Goal: Communication & Community: Participate in discussion

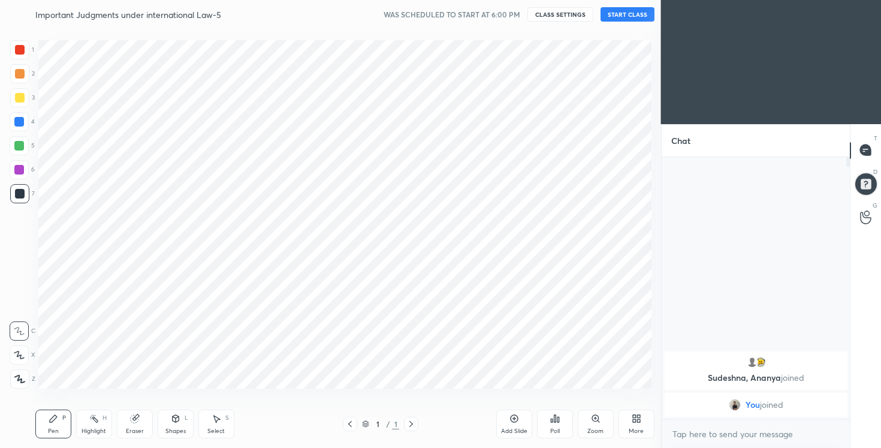
scroll to position [59542, 59300]
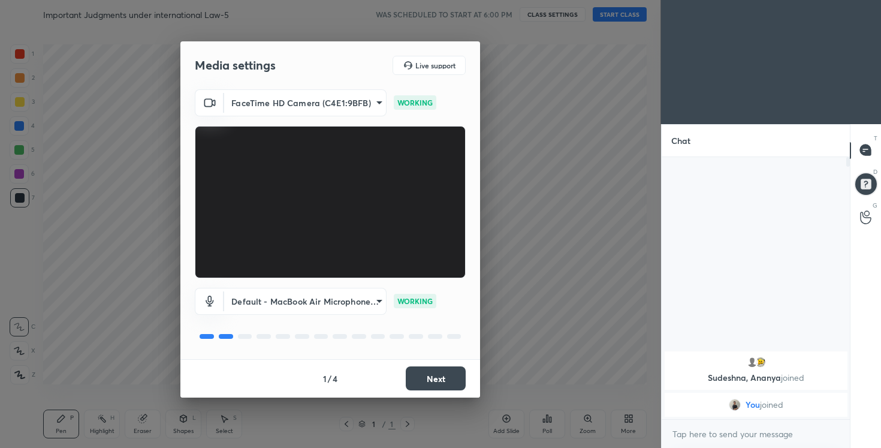
click at [422, 375] on button "Next" at bounding box center [436, 378] width 60 height 24
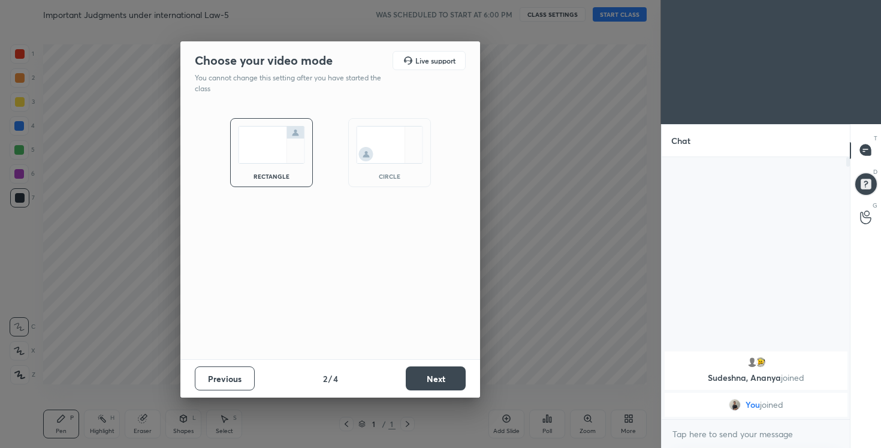
click at [422, 375] on button "Next" at bounding box center [436, 378] width 60 height 24
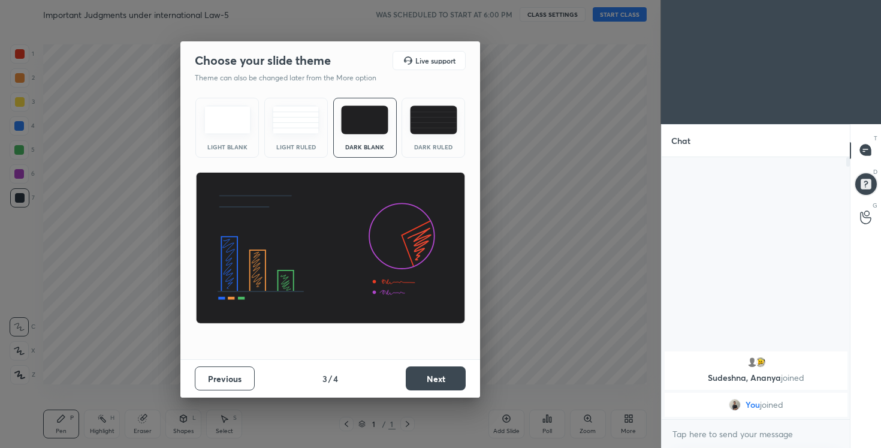
click at [422, 375] on button "Next" at bounding box center [436, 378] width 60 height 24
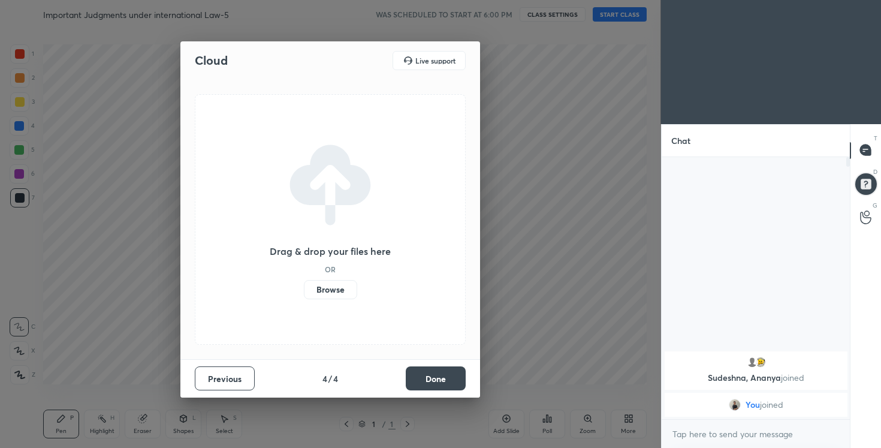
click at [422, 375] on button "Done" at bounding box center [436, 378] width 60 height 24
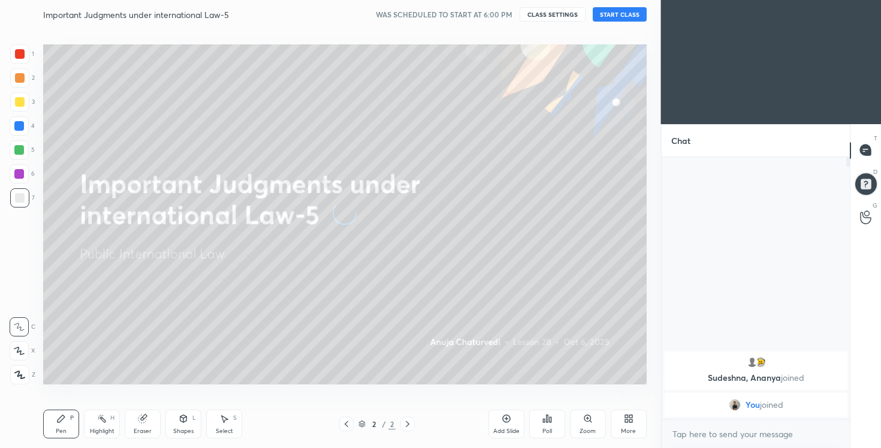
click at [617, 14] on button "START CLASS" at bounding box center [620, 14] width 54 height 14
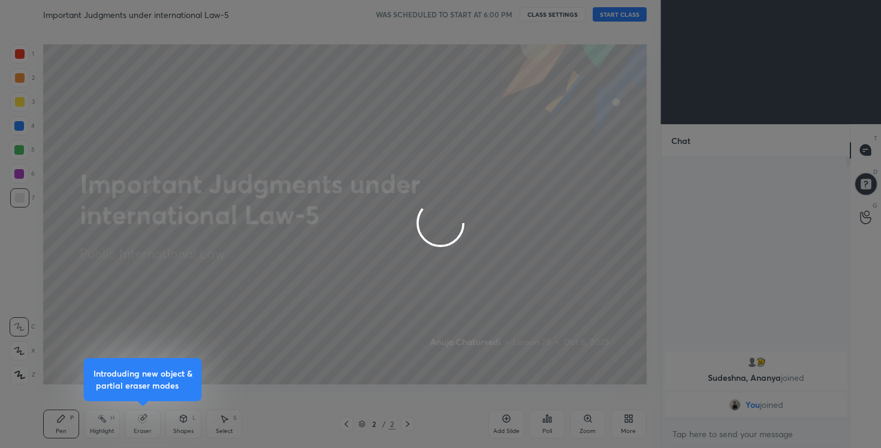
type textarea "x"
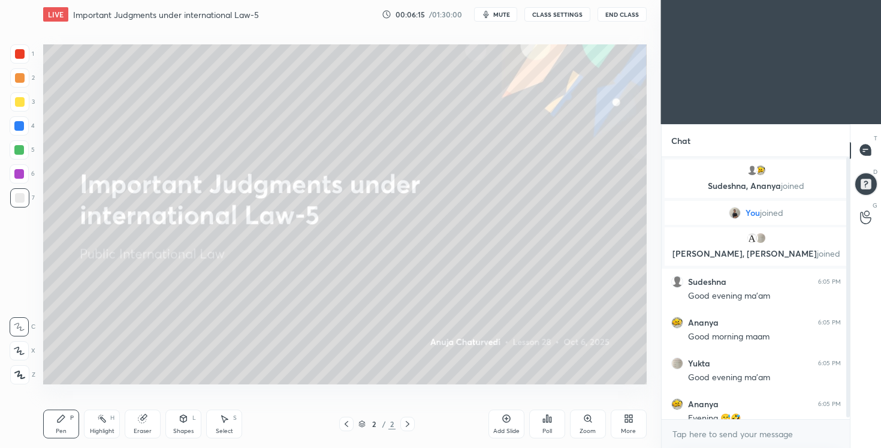
scroll to position [13, 0]
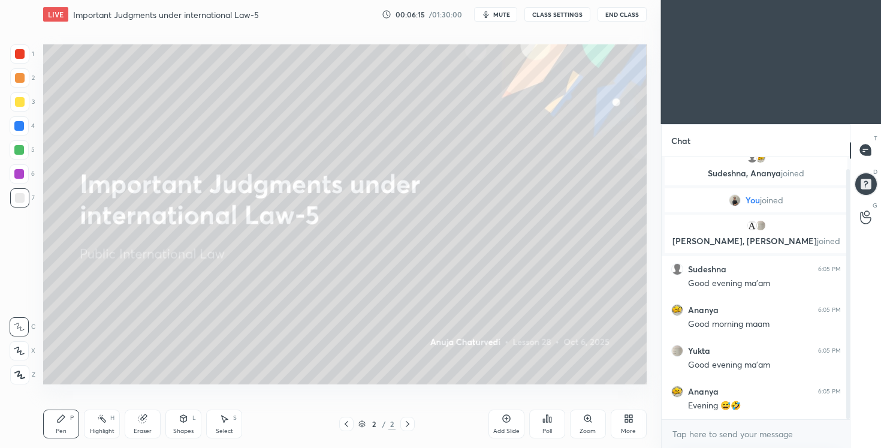
drag, startPoint x: 847, startPoint y: 323, endPoint x: 842, endPoint y: 437, distance: 114.5
click at [844, 437] on div "[PERSON_NAME] joined You joined [PERSON_NAME], [PERSON_NAME] joined [PERSON_NAM…" at bounding box center [755, 302] width 189 height 291
click at [629, 428] on div "More" at bounding box center [628, 431] width 15 height 6
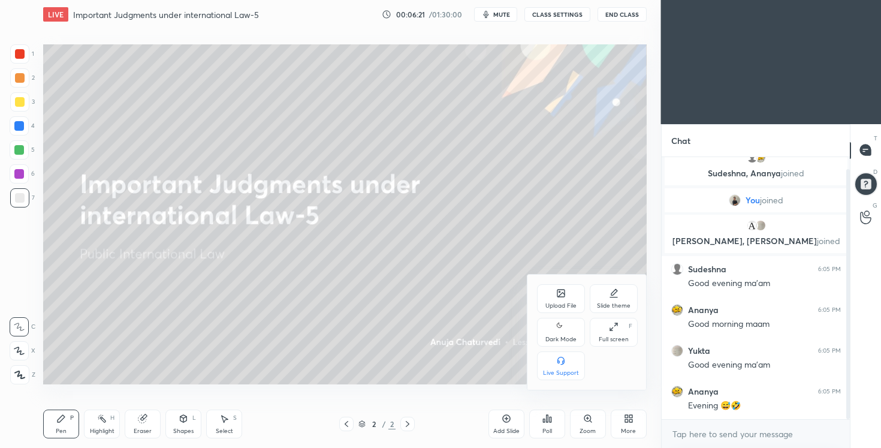
click at [558, 330] on icon at bounding box center [561, 326] width 10 height 14
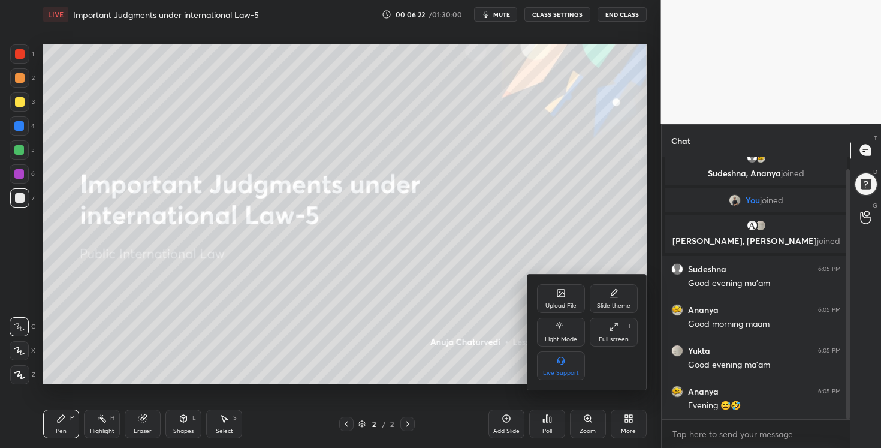
click at [501, 13] on div at bounding box center [440, 224] width 881 height 448
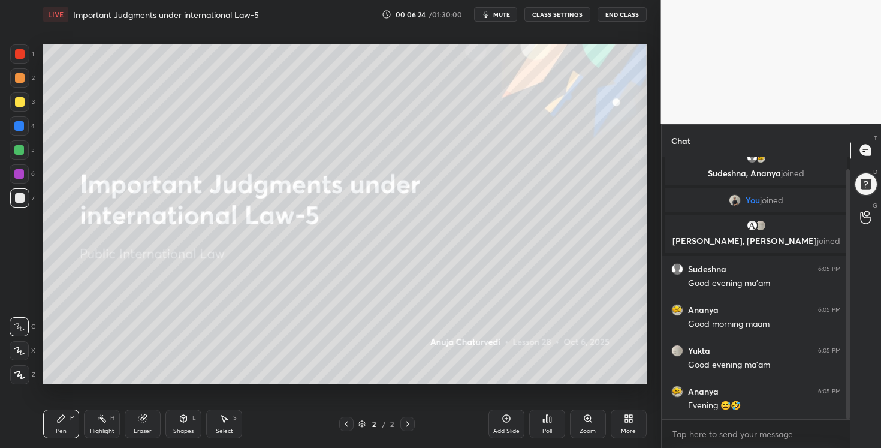
scroll to position [53, 0]
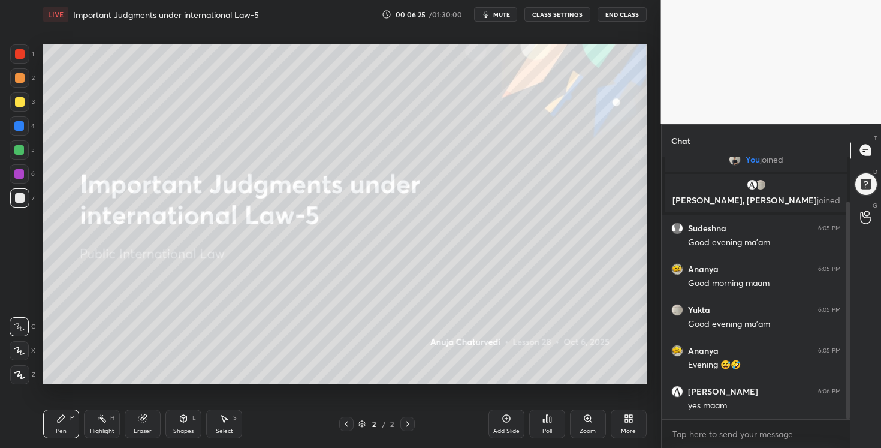
click at [627, 428] on div "More" at bounding box center [628, 431] width 15 height 6
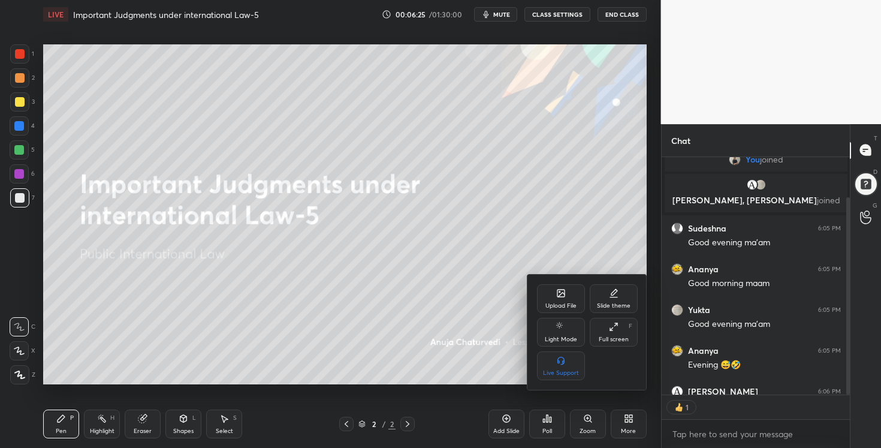
scroll to position [4, 4]
click at [554, 298] on div "Upload File" at bounding box center [561, 298] width 48 height 29
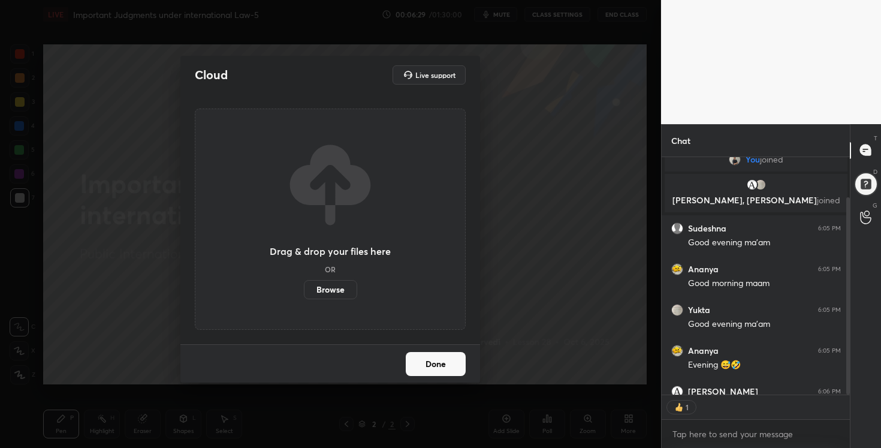
click at [324, 286] on label "Browse" at bounding box center [330, 289] width 53 height 19
click at [304, 286] on input "Browse" at bounding box center [304, 289] width 0 height 19
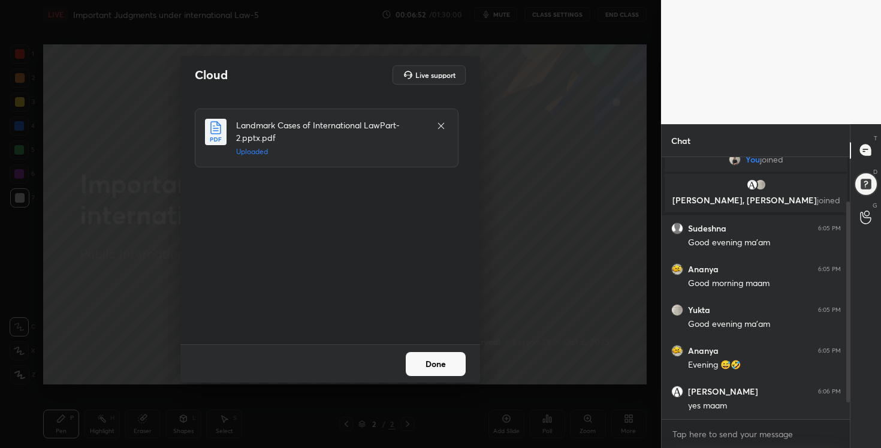
click at [446, 364] on button "Done" at bounding box center [436, 364] width 60 height 24
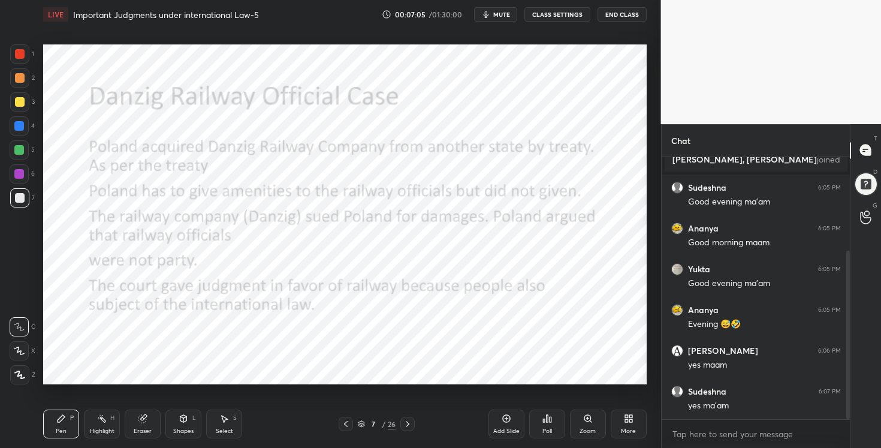
scroll to position [146, 0]
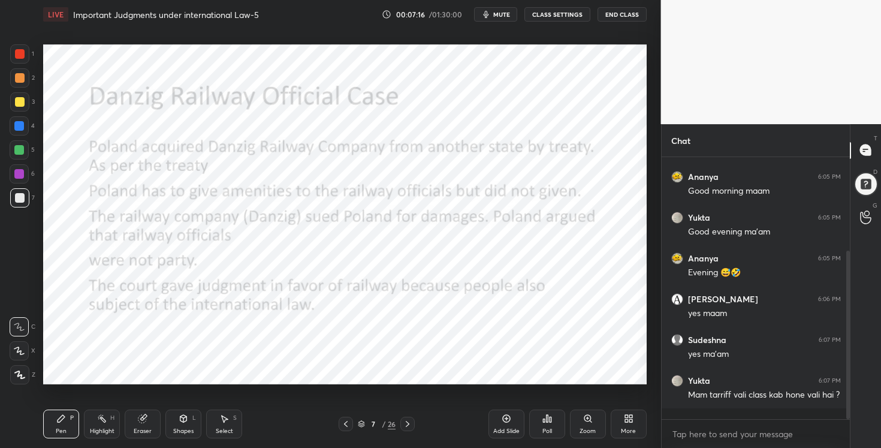
click at [504, 17] on span "mute" at bounding box center [501, 14] width 17 height 8
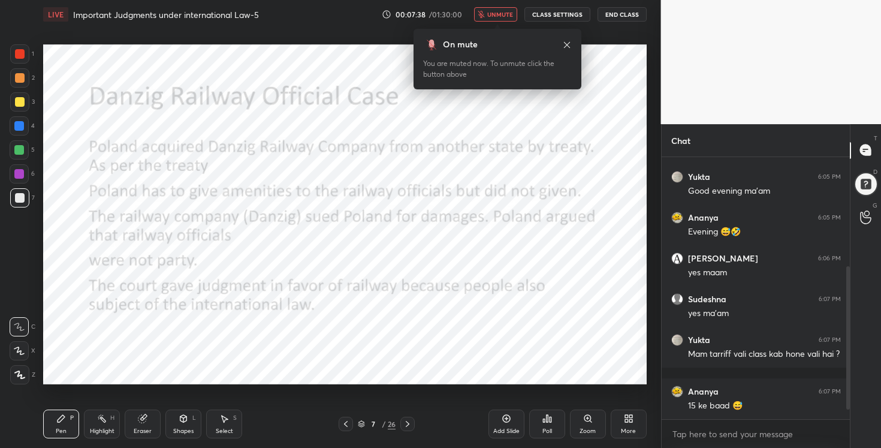
scroll to position [227, 0]
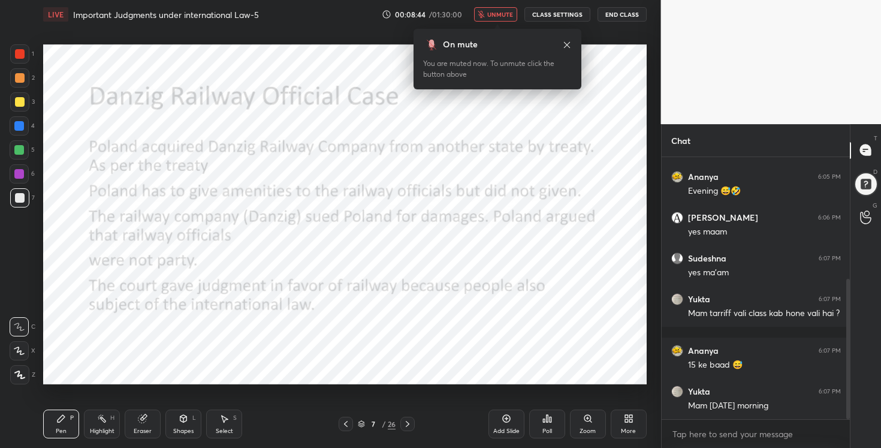
click at [507, 11] on span "unmute" at bounding box center [500, 14] width 26 height 8
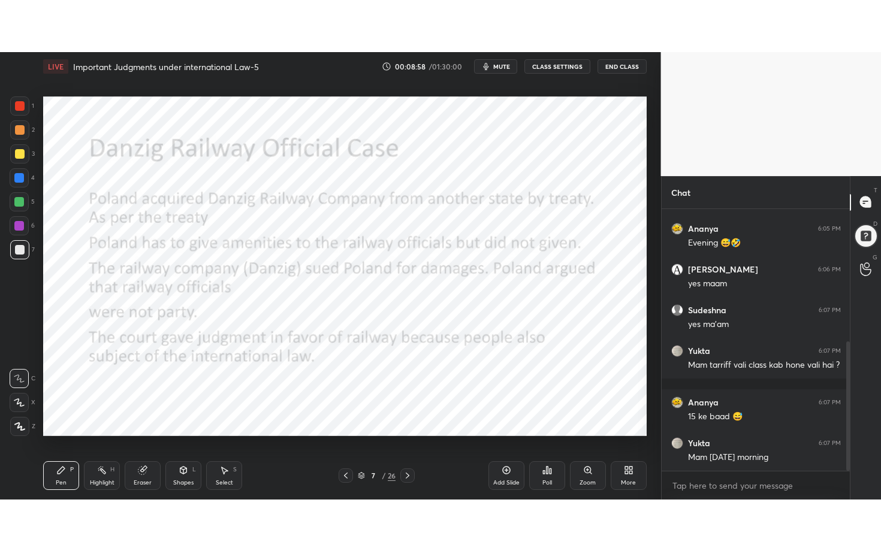
scroll to position [268, 0]
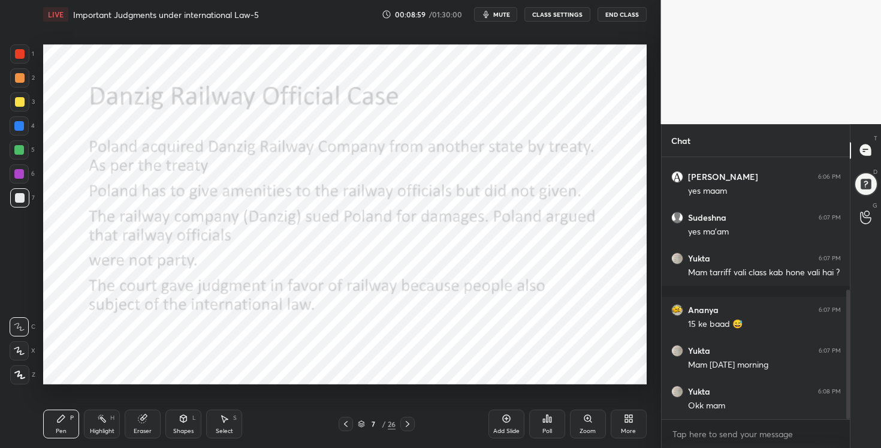
click at [22, 56] on div at bounding box center [20, 54] width 10 height 10
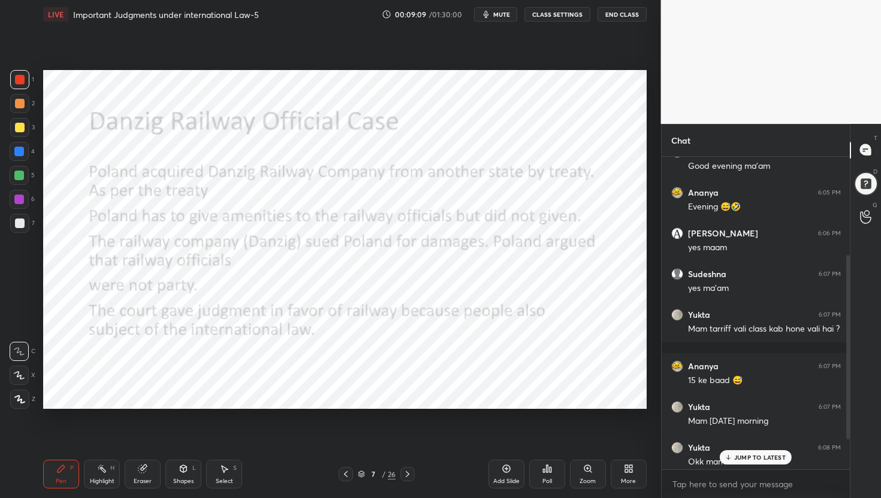
scroll to position [217, 0]
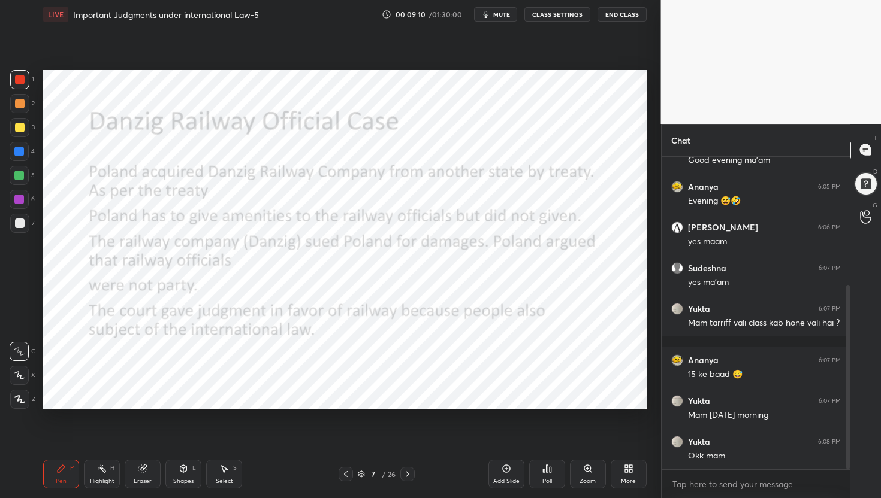
drag, startPoint x: 849, startPoint y: 353, endPoint x: 855, endPoint y: 469, distance: 115.2
click at [856, 447] on div "Chat [PERSON_NAME] 6:05 PM Good morning maam [PERSON_NAME] 6:05 PM Good evening…" at bounding box center [771, 311] width 220 height 374
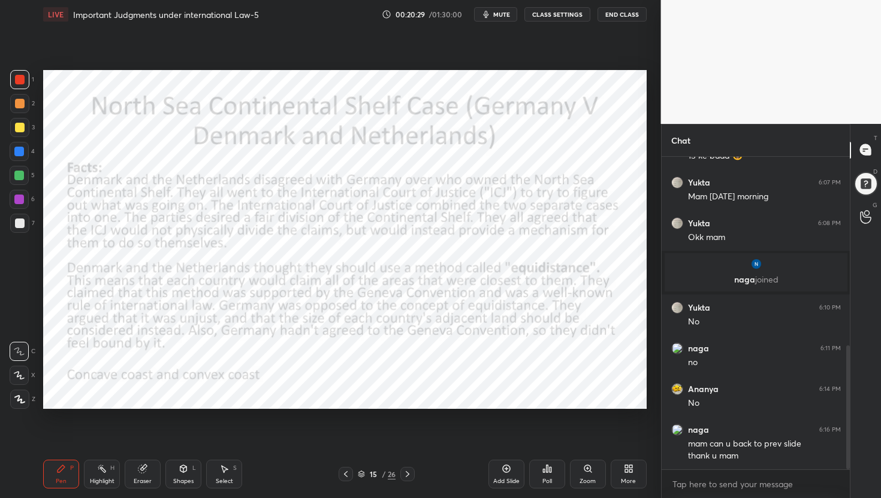
scroll to position [476, 0]
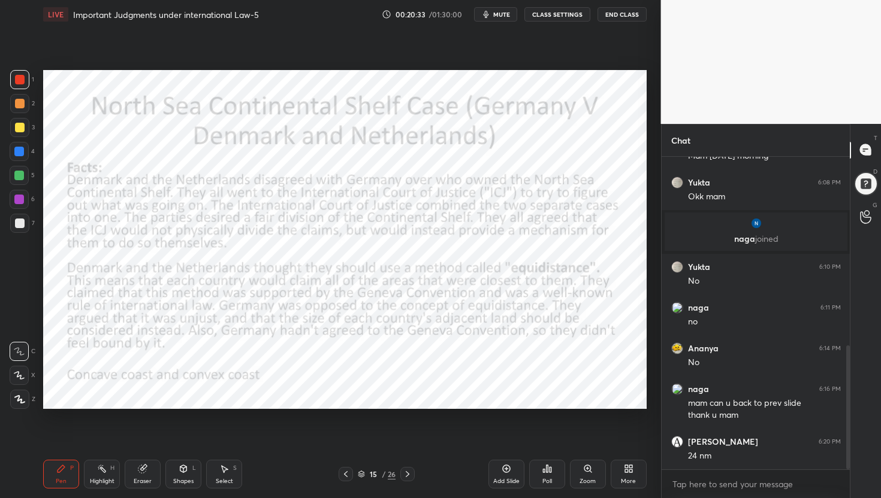
click at [502, 14] on span "mute" at bounding box center [501, 14] width 17 height 8
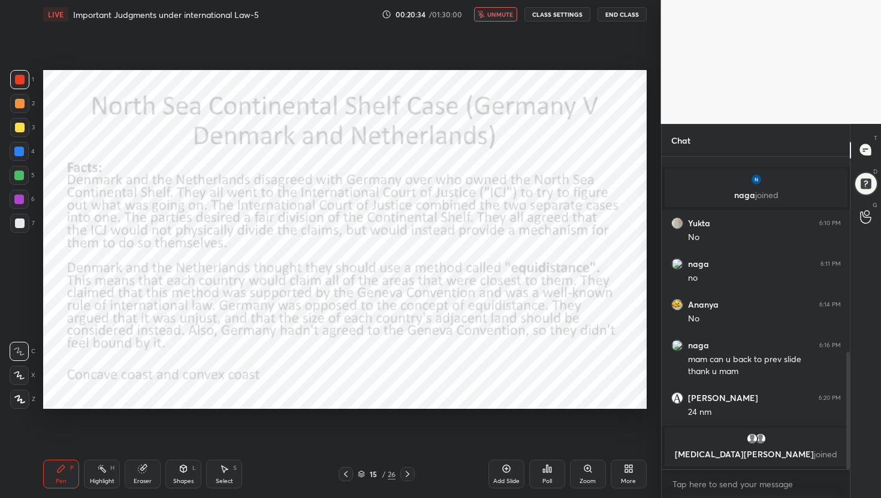
click at [504, 18] on span "unmute" at bounding box center [500, 14] width 26 height 8
click at [499, 14] on span "mute" at bounding box center [501, 14] width 17 height 8
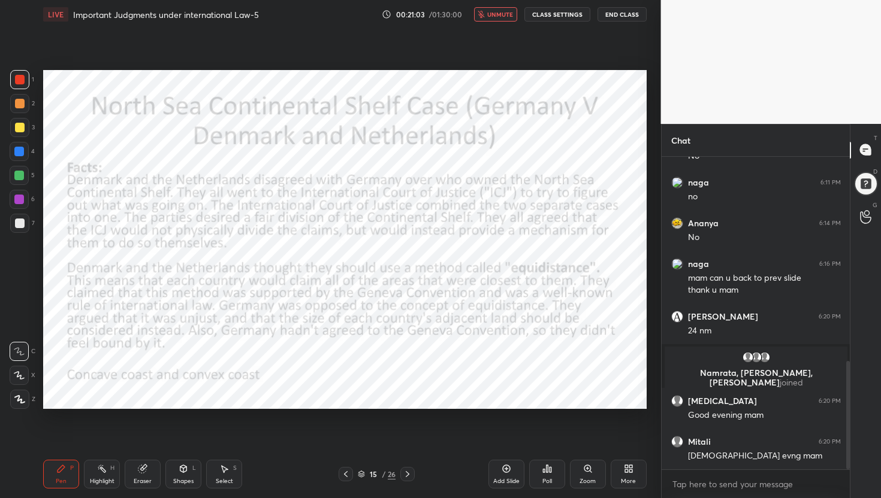
scroll to position [628, 0]
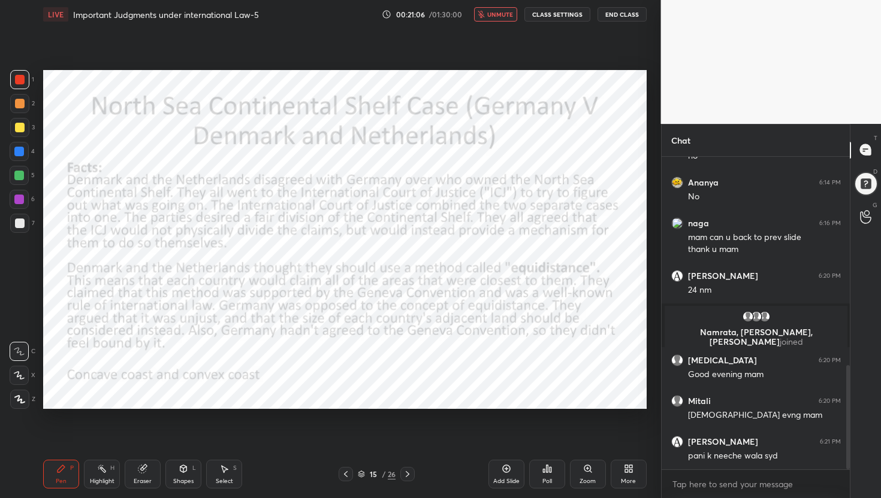
click at [504, 14] on span "unmute" at bounding box center [500, 14] width 26 height 8
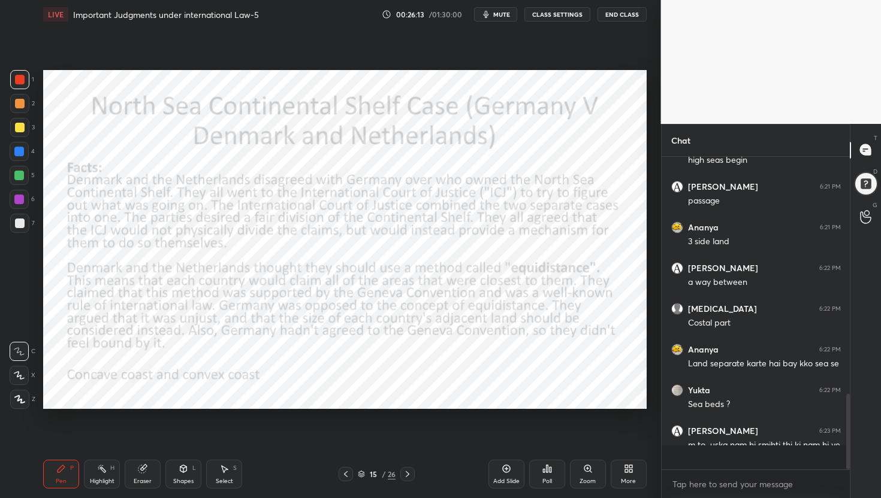
scroll to position [309, 185]
click at [489, 447] on div "Add Slide" at bounding box center [506, 474] width 36 height 29
click at [410, 447] on icon at bounding box center [408, 475] width 10 height 10
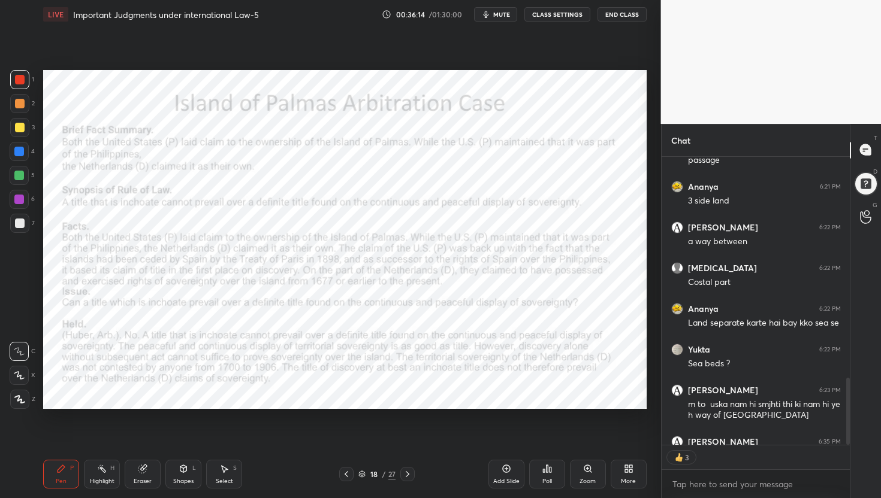
type textarea "x"
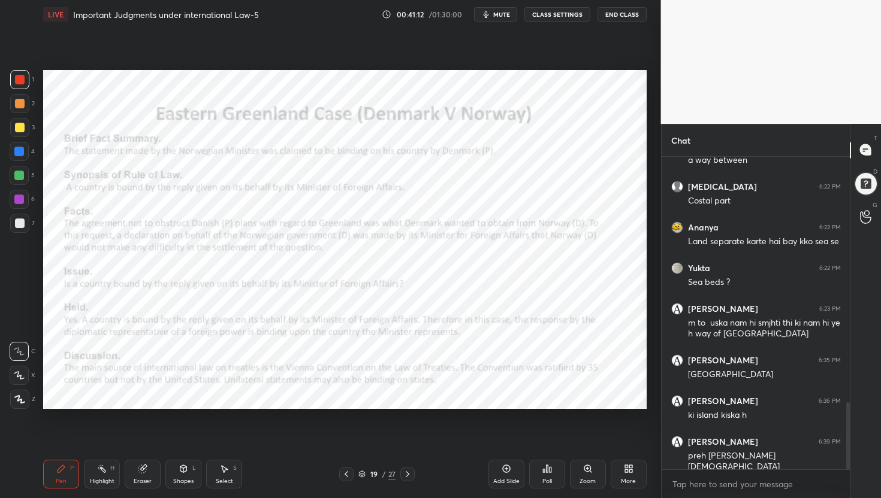
scroll to position [1151, 0]
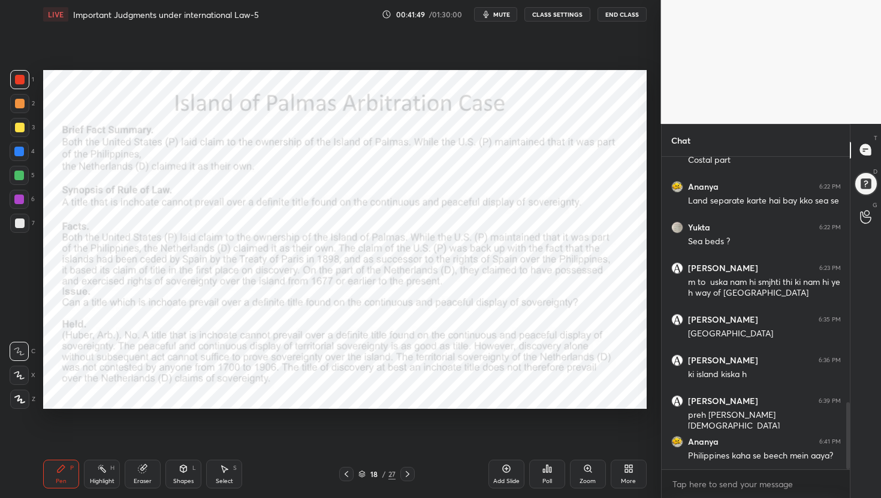
click at [499, 14] on span "mute" at bounding box center [501, 14] width 17 height 8
click at [500, 14] on span "unmute" at bounding box center [500, 14] width 26 height 8
click at [505, 11] on span "mute" at bounding box center [501, 14] width 17 height 8
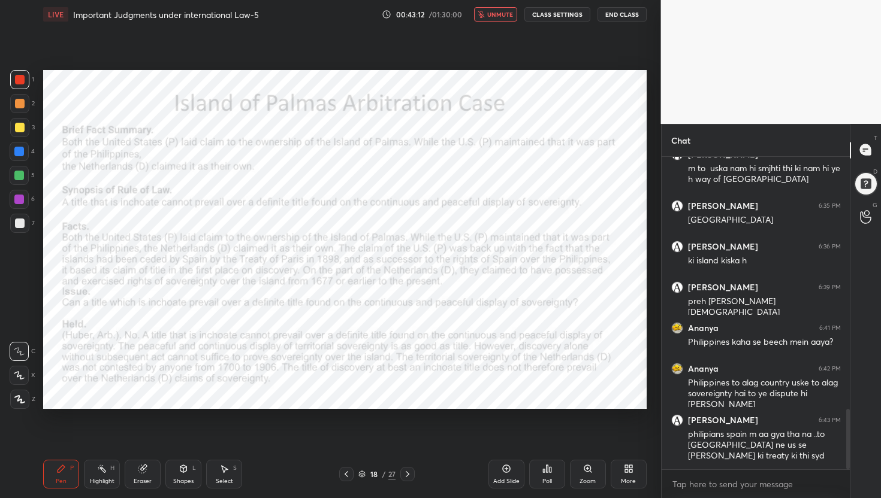
scroll to position [1306, 0]
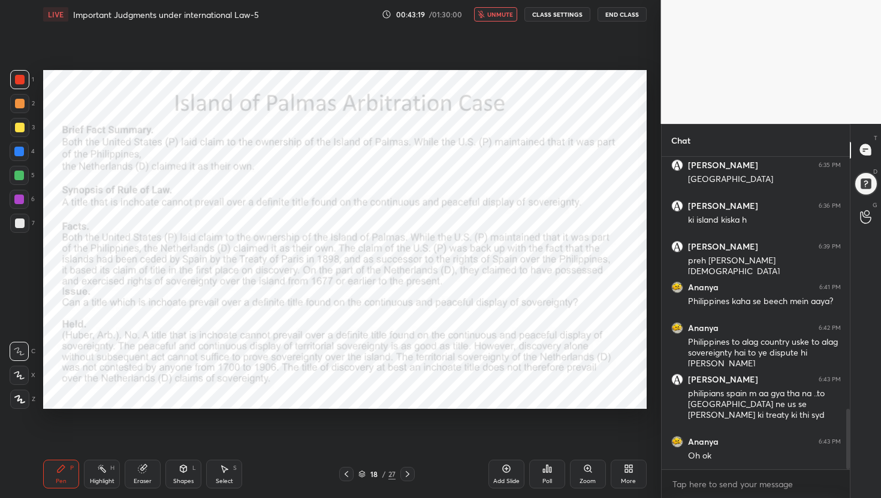
click at [501, 16] on span "unmute" at bounding box center [500, 14] width 26 height 8
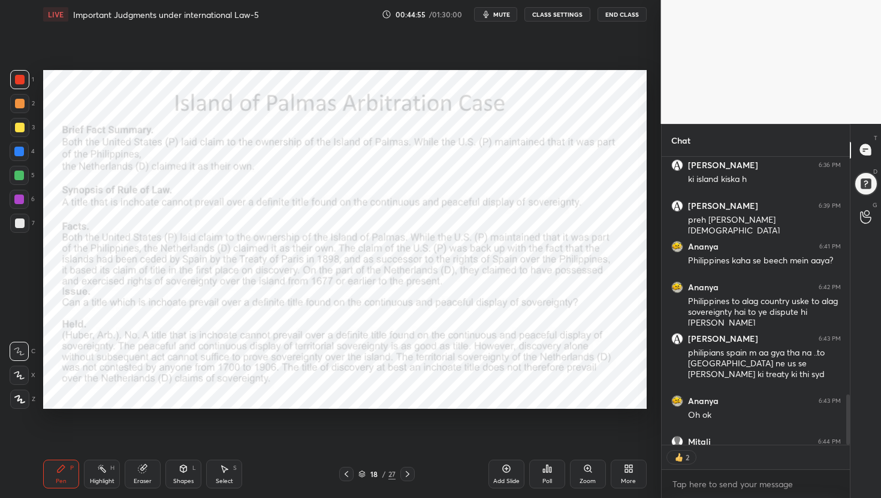
scroll to position [1371, 0]
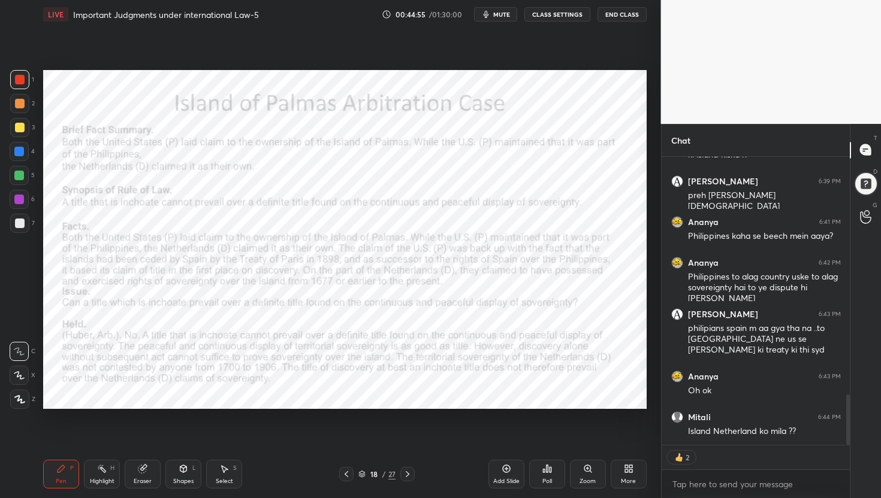
drag, startPoint x: 847, startPoint y: 409, endPoint x: 841, endPoint y: 477, distance: 68.6
click at [841, 447] on div "[PERSON_NAME] 6:35 PM [GEOGRAPHIC_DATA] [PERSON_NAME] 6:36 PM ki island kiska h…" at bounding box center [755, 328] width 189 height 342
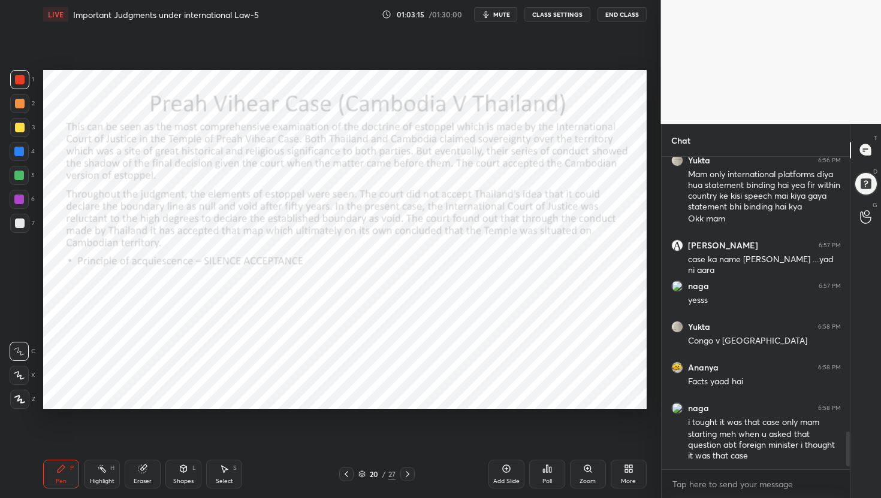
scroll to position [2261, 0]
click at [506, 18] on button "mute" at bounding box center [495, 14] width 43 height 14
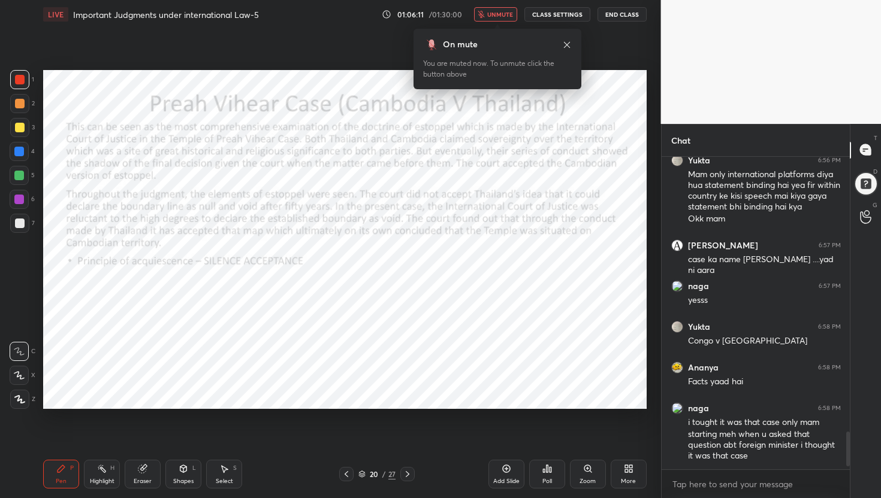
click at [507, 16] on body "1 2 3 4 5 6 7 C X Z C X Z E E Erase all H H LIVE Important Judgments under inte…" at bounding box center [440, 249] width 881 height 498
click at [498, 14] on span "unmute" at bounding box center [500, 14] width 26 height 8
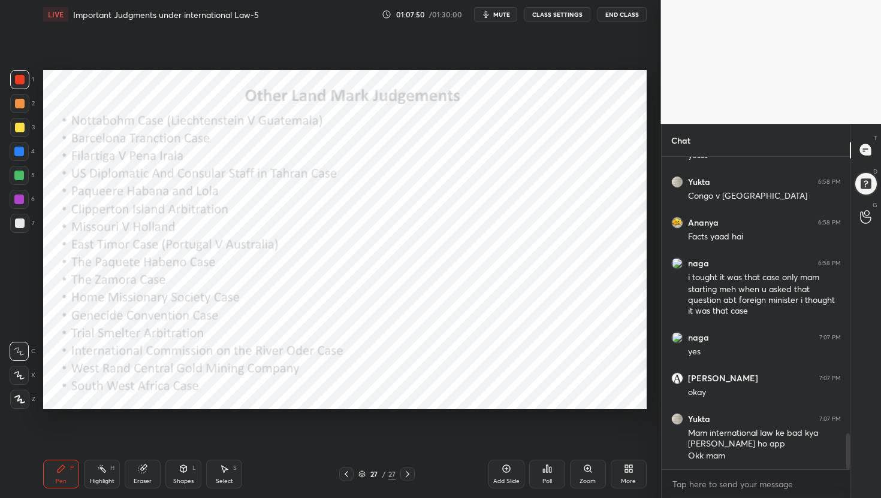
scroll to position [4, 4]
click at [500, 13] on span "mute" at bounding box center [501, 14] width 17 height 8
click at [626, 13] on button "End Class" at bounding box center [621, 14] width 49 height 14
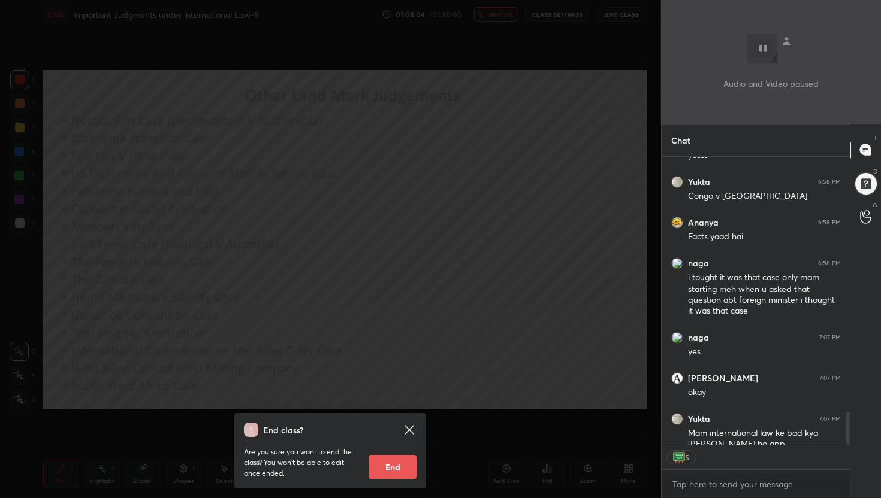
click at [395, 447] on button "End" at bounding box center [392, 467] width 48 height 24
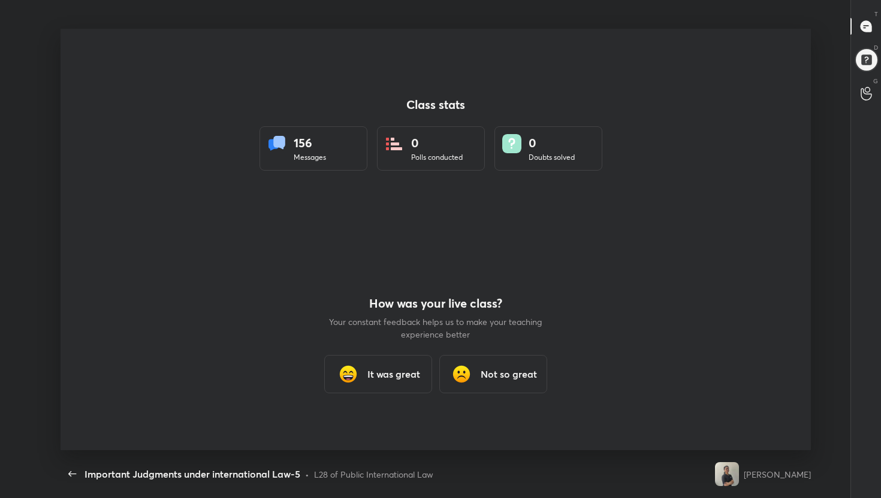
scroll to position [59491, 59042]
type textarea "x"
